Goal: Register for event/course

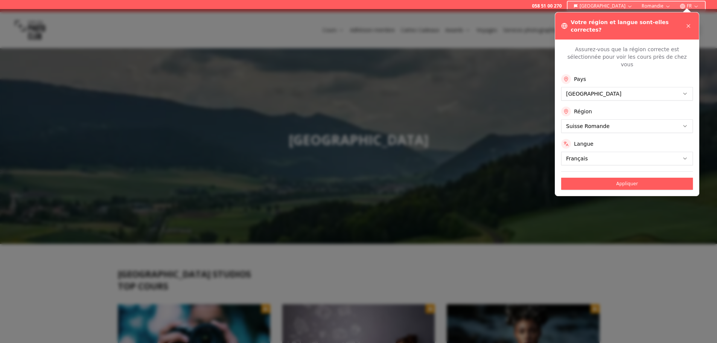
drag, startPoint x: 688, startPoint y: 23, endPoint x: 682, endPoint y: 46, distance: 24.3
click at [688, 24] on icon at bounding box center [688, 26] width 6 height 6
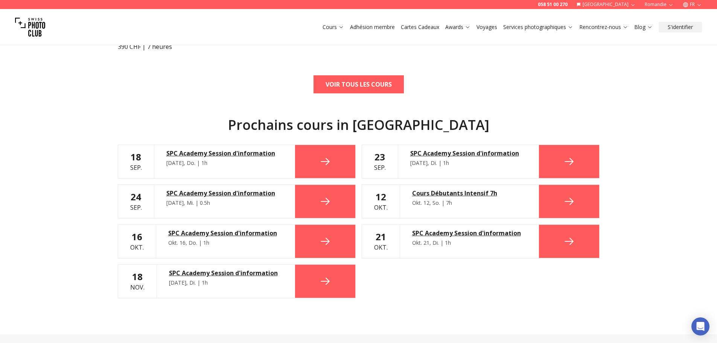
scroll to position [376, 0]
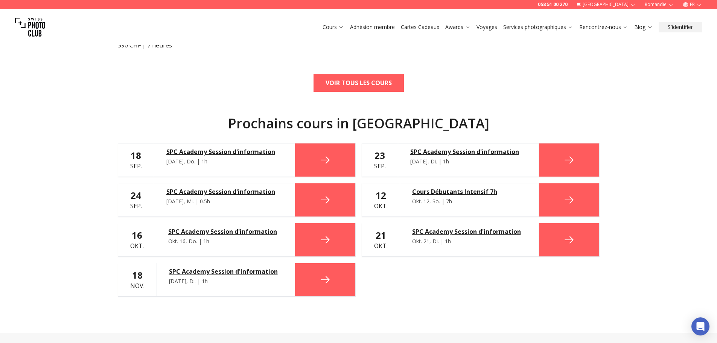
click at [331, 158] on link at bounding box center [325, 159] width 60 height 33
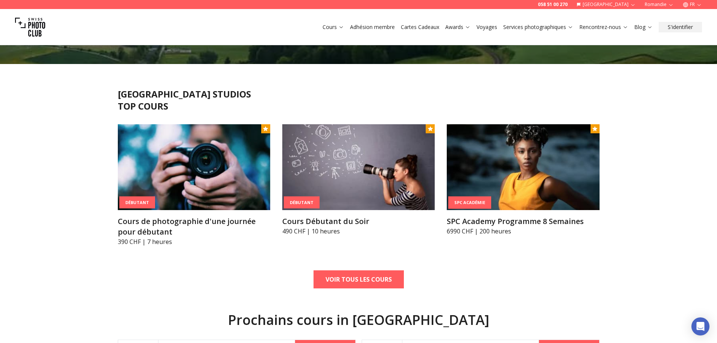
scroll to position [188, 0]
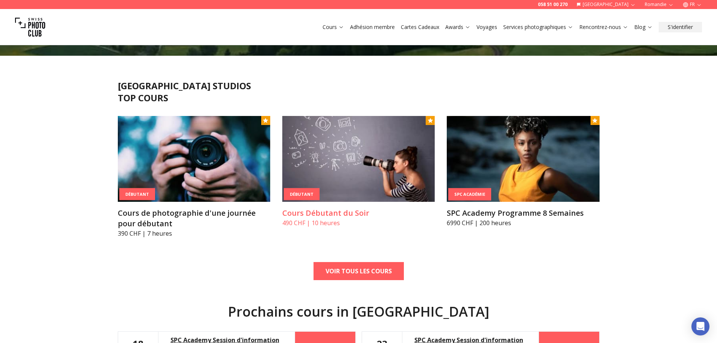
click at [332, 214] on h3 "Cours Débutant du Soir" at bounding box center [358, 213] width 152 height 11
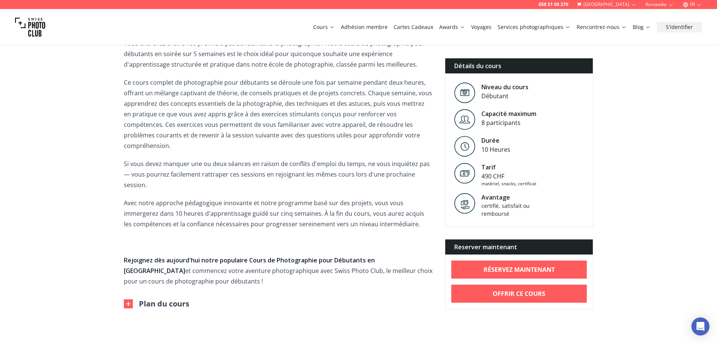
scroll to position [263, 0]
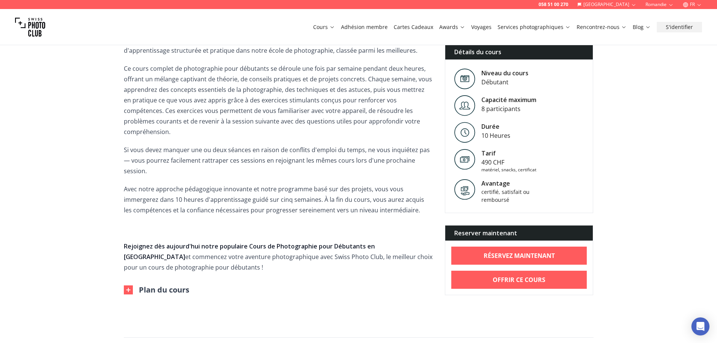
drag, startPoint x: 128, startPoint y: 281, endPoint x: 138, endPoint y: 281, distance: 9.4
click at [128, 285] on img at bounding box center [128, 289] width 9 height 9
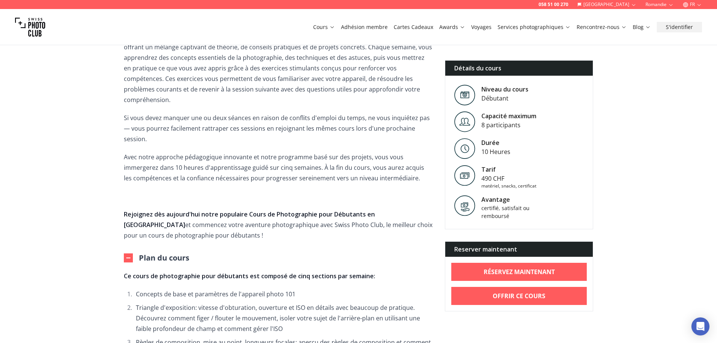
scroll to position [414, 0]
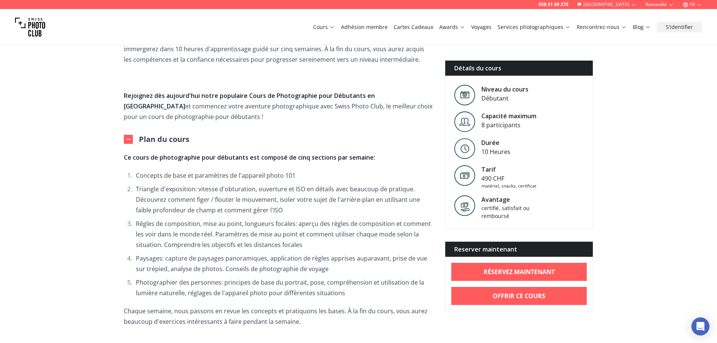
click at [183, 218] on li "Règles de composition, mise au point, longueurs focales: aperçu des règles de c…" at bounding box center [283, 234] width 299 height 32
click at [220, 218] on li "Règles de composition, mise au point, longueurs focales: aperçu des règles de c…" at bounding box center [283, 234] width 299 height 32
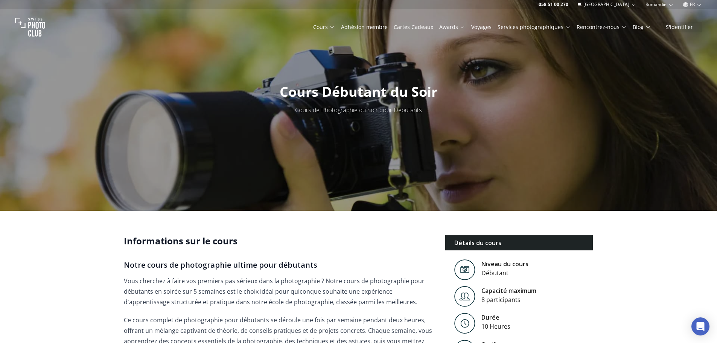
scroll to position [226, 0]
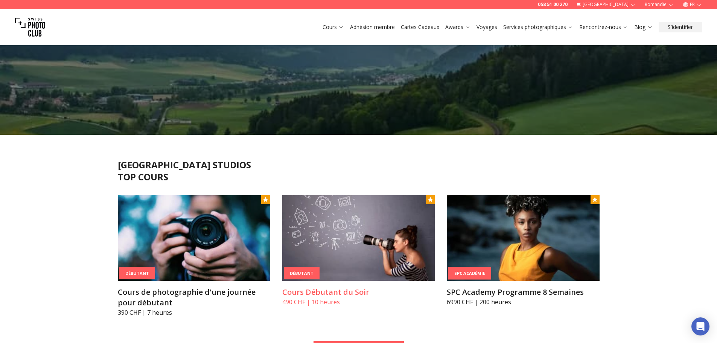
scroll to position [226, 0]
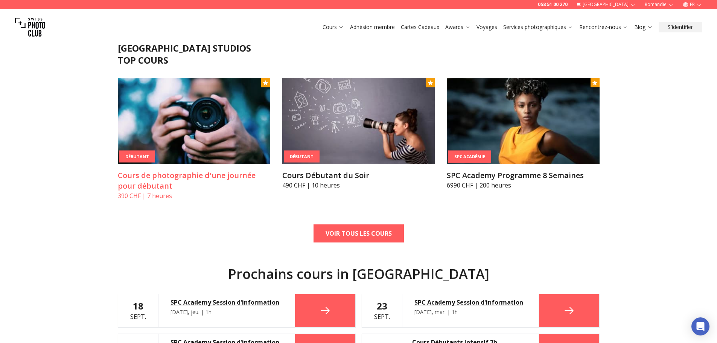
click at [191, 175] on h3 "Cours de photographie d'une journée pour débutant" at bounding box center [194, 180] width 152 height 21
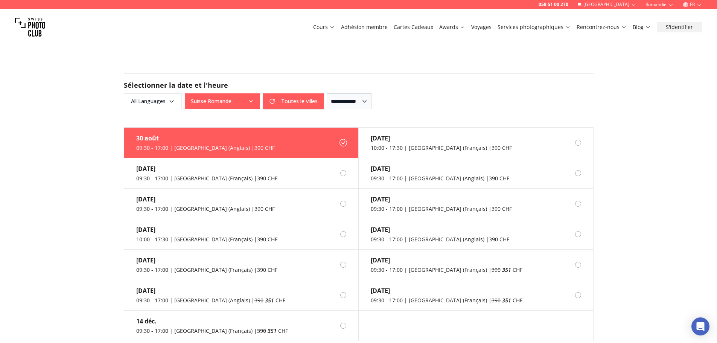
scroll to position [640, 0]
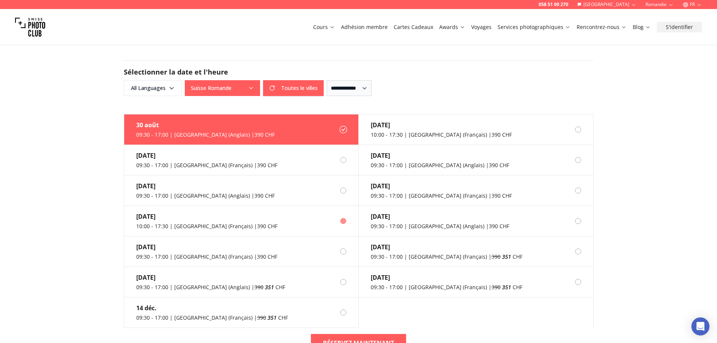
click at [344, 218] on div at bounding box center [343, 221] width 6 height 6
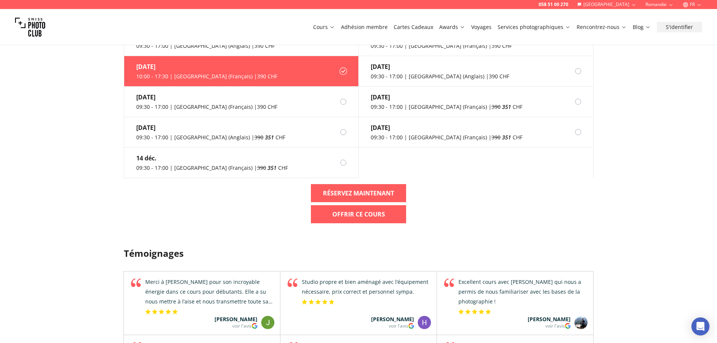
scroll to position [790, 0]
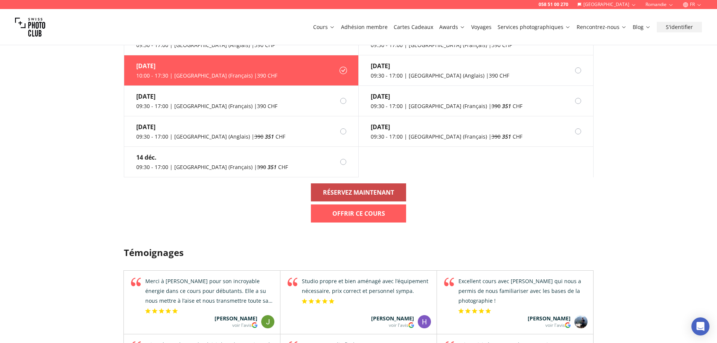
click at [359, 188] on b "RÉSERVEZ MAINTENANT" at bounding box center [358, 192] width 71 height 9
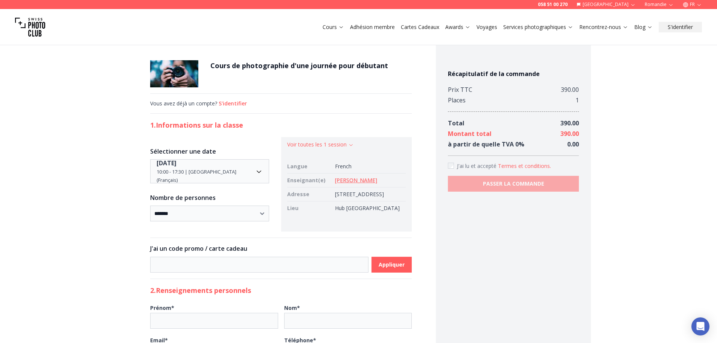
click at [335, 181] on link "[PERSON_NAME]" at bounding box center [356, 179] width 42 height 7
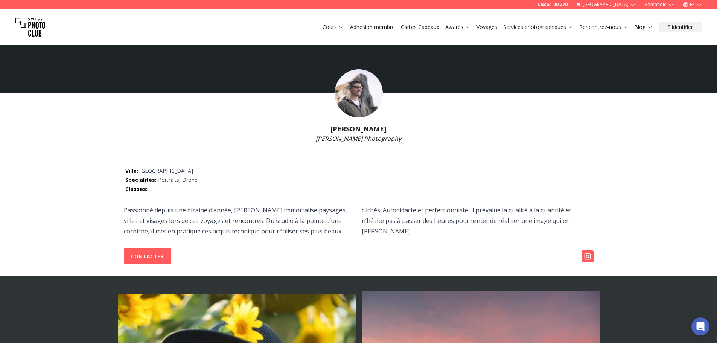
click at [325, 210] on p "Passionné depuis une dizaine d’année, [PERSON_NAME] immortalise paysages, ville…" at bounding box center [358, 221] width 469 height 32
drag, startPoint x: 372, startPoint y: 128, endPoint x: 331, endPoint y: 129, distance: 41.0
click at [332, 129] on h1 "[PERSON_NAME]" at bounding box center [358, 128] width 717 height 11
copy h1 "[PERSON_NAME]"
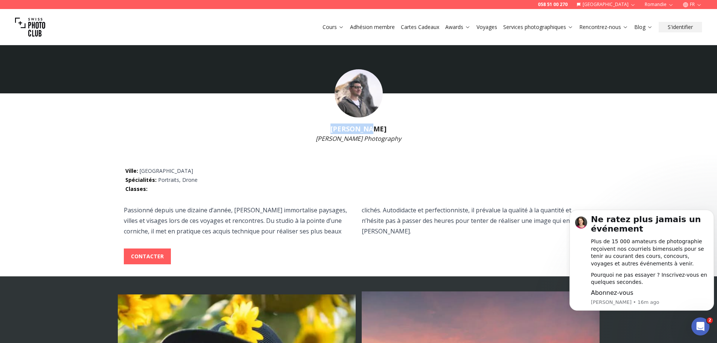
drag, startPoint x: 359, startPoint y: 96, endPoint x: 385, endPoint y: 95, distance: 25.6
click at [360, 96] on img at bounding box center [358, 93] width 48 height 48
